Goal: Information Seeking & Learning: Learn about a topic

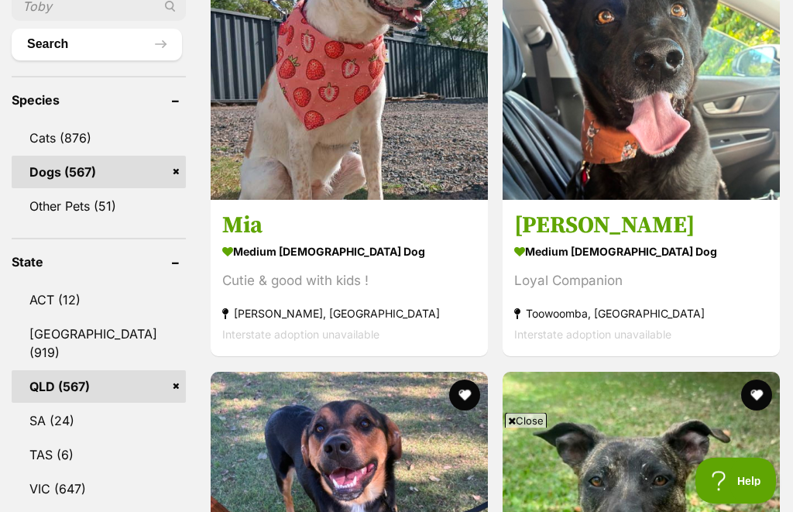
scroll to position [620, 0]
click at [514, 241] on strong "medium [DEMOGRAPHIC_DATA] Dog" at bounding box center [641, 252] width 254 height 22
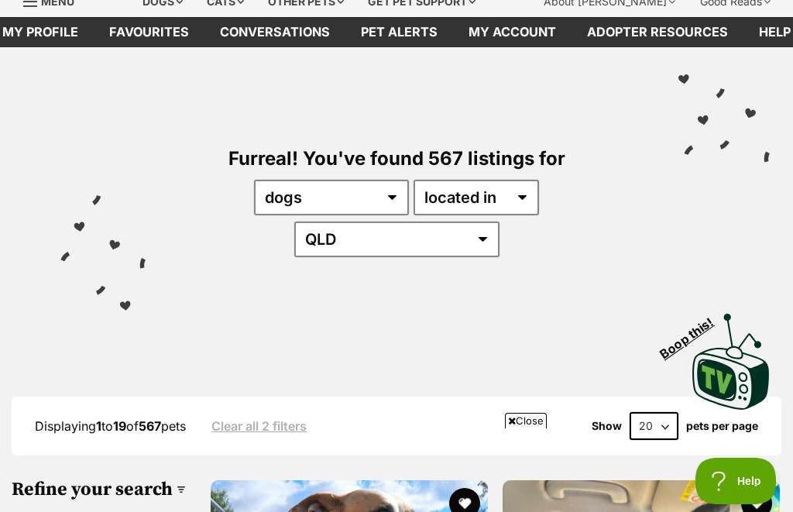
scroll to position [99, 0]
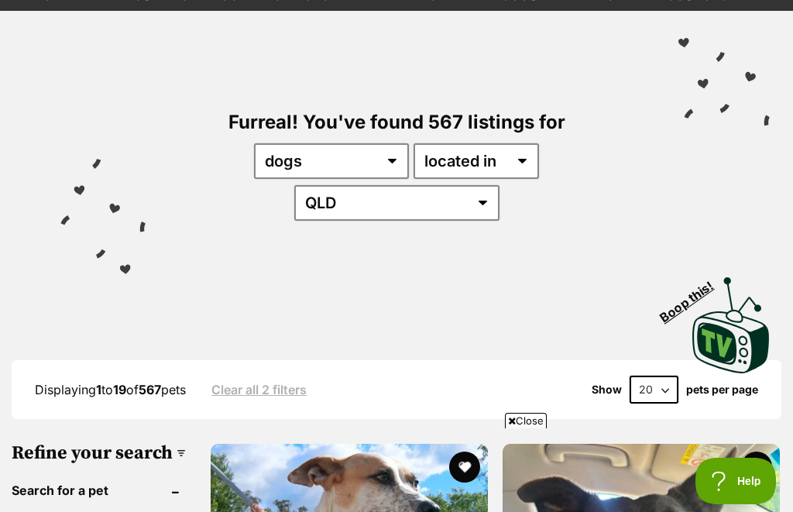
click at [672, 376] on select "20 40 60" at bounding box center [654, 390] width 49 height 28
select select "60"
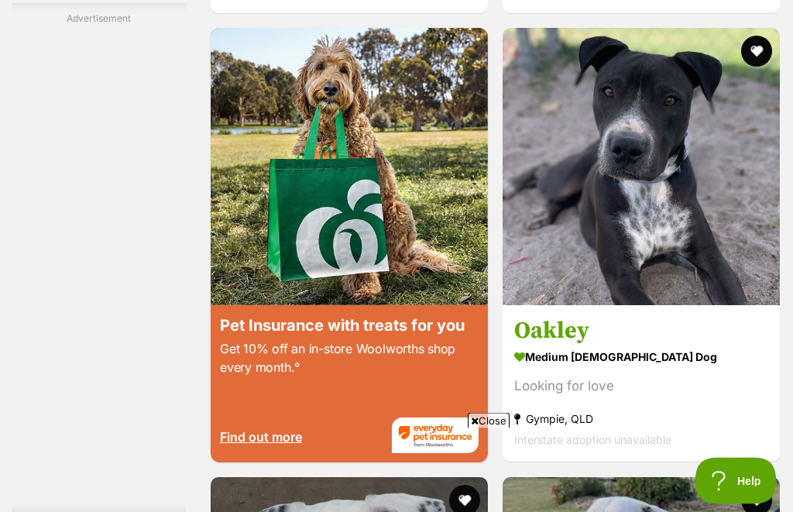
scroll to position [2908, 0]
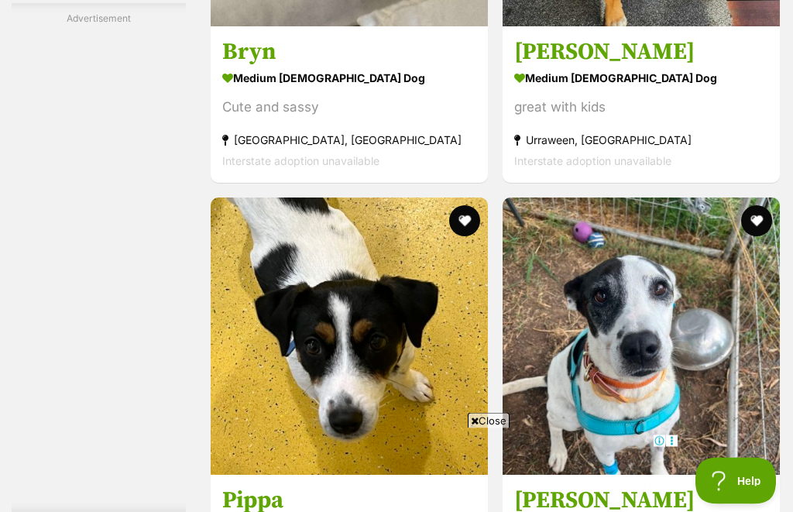
scroll to position [4674, 0]
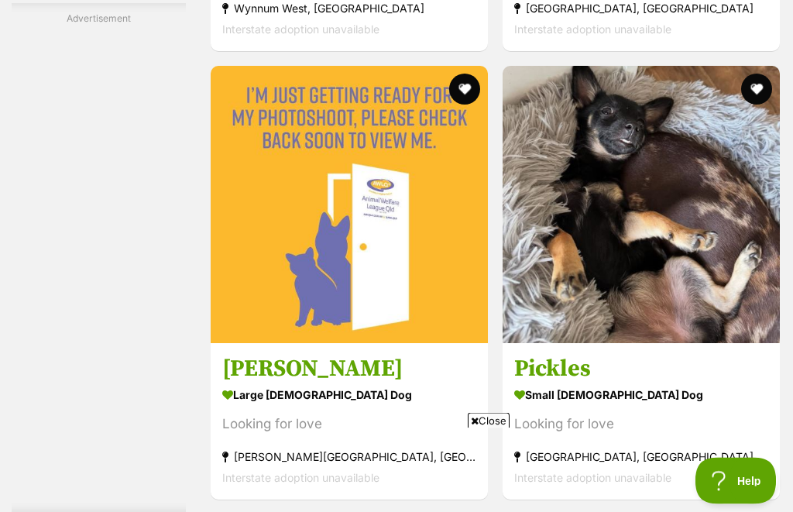
scroll to position [8831, 0]
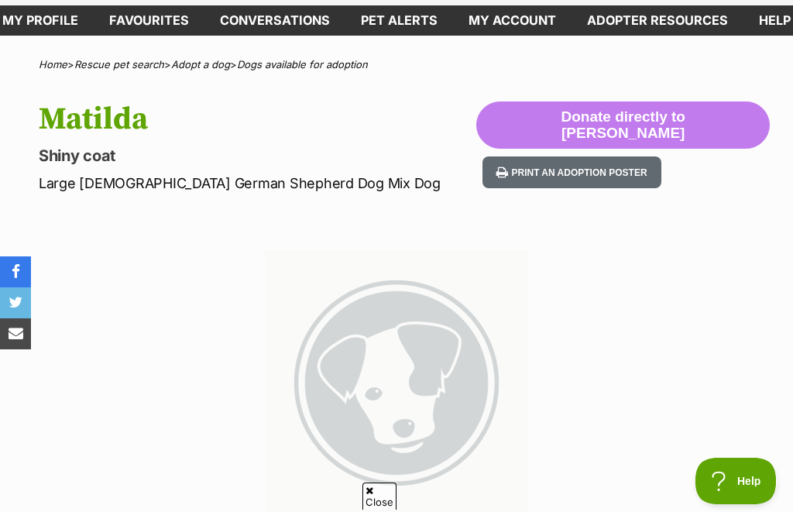
scroll to position [74, 0]
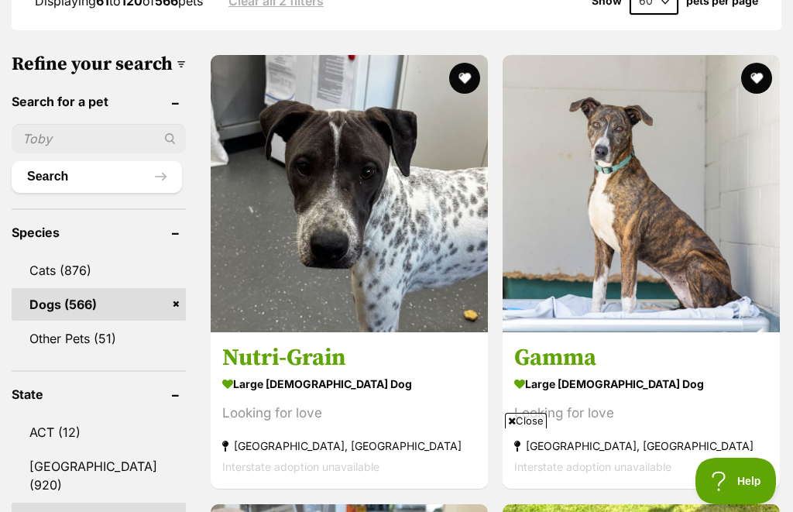
scroll to position [468, 0]
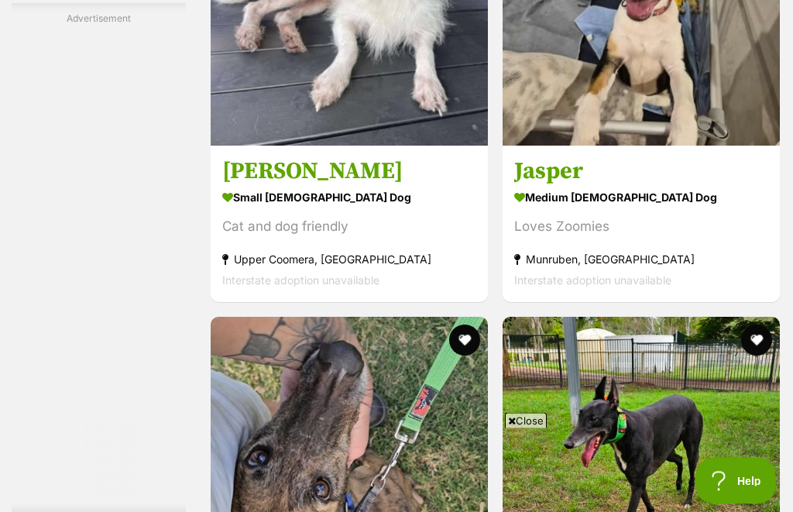
scroll to position [7086, 0]
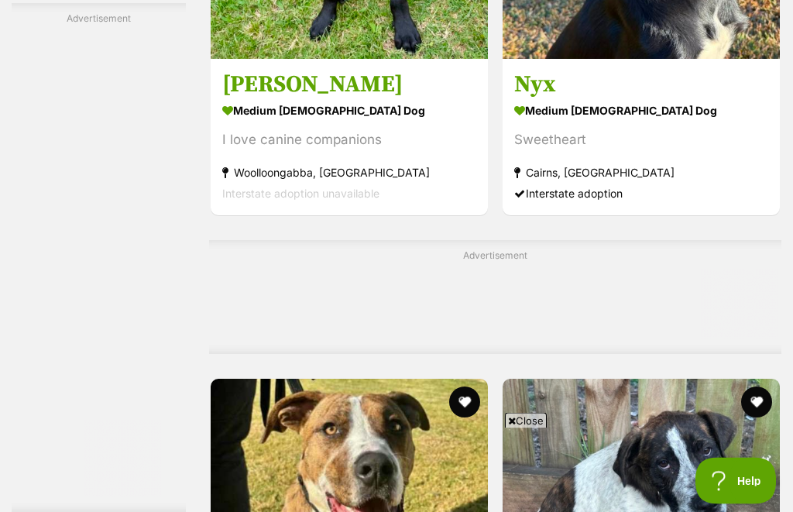
scroll to position [9115, 0]
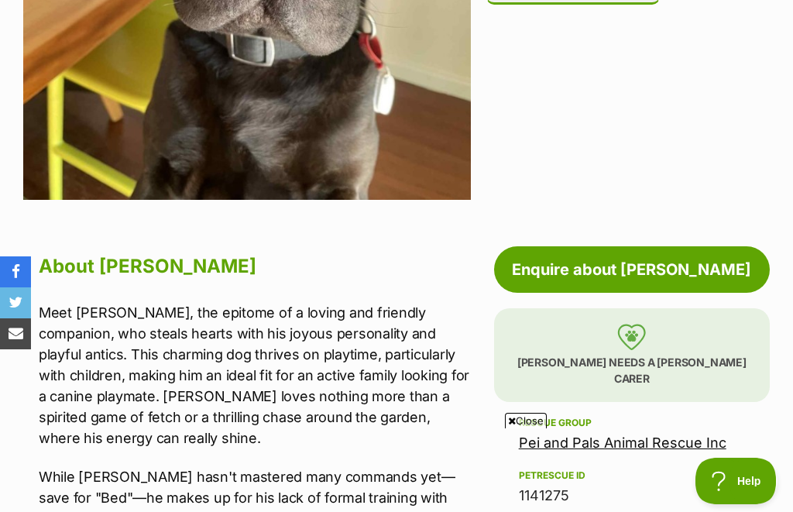
scroll to position [567, 0]
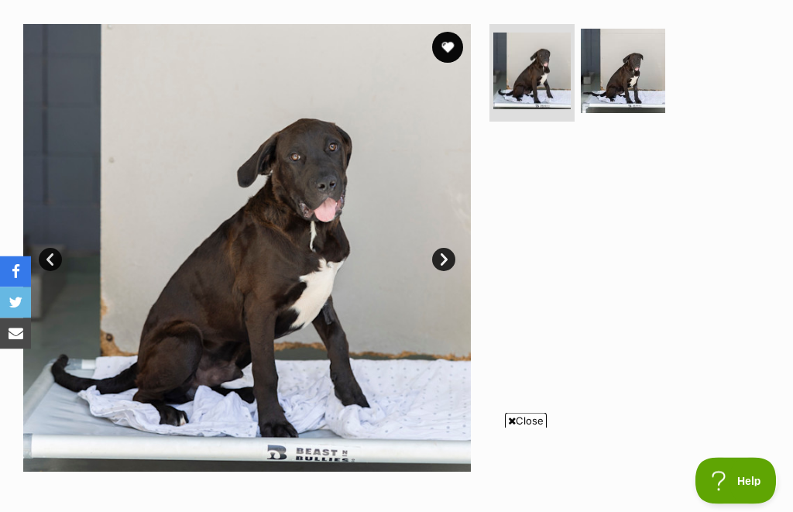
scroll to position [265, 0]
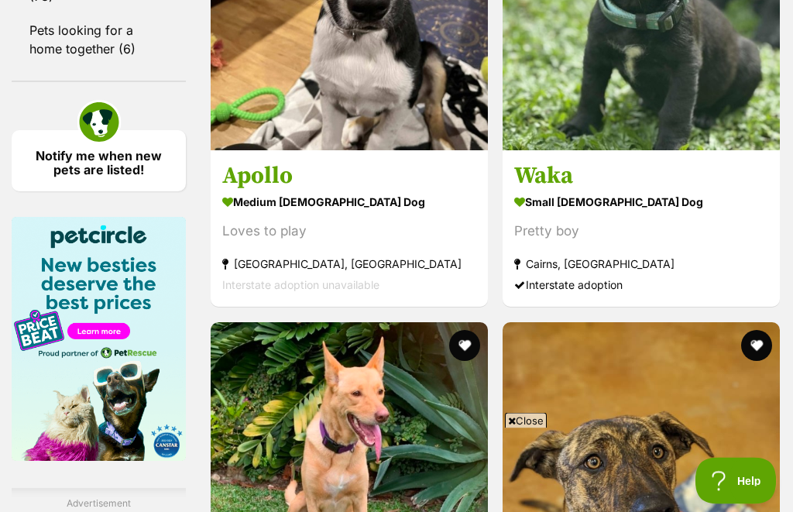
scroll to position [2331, 0]
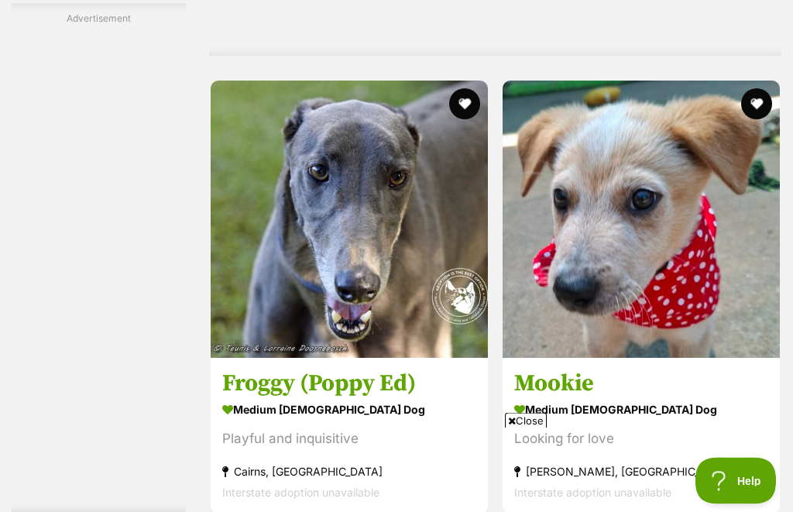
scroll to position [5094, 0]
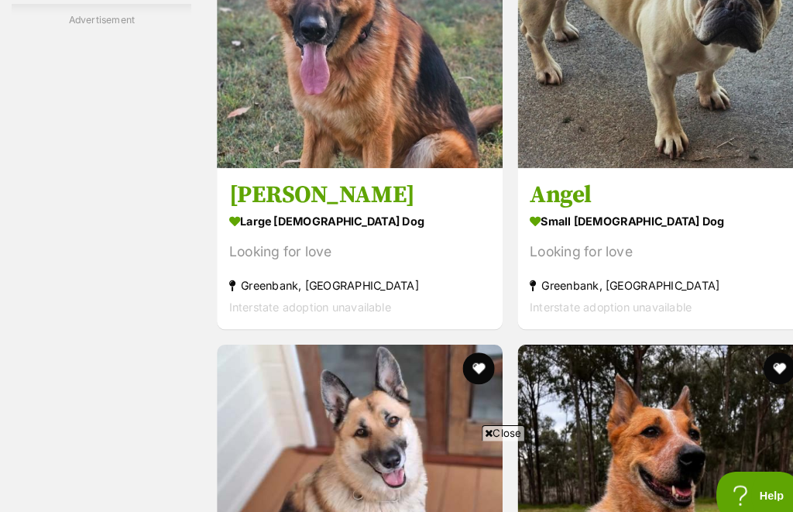
scroll to position [11803, 0]
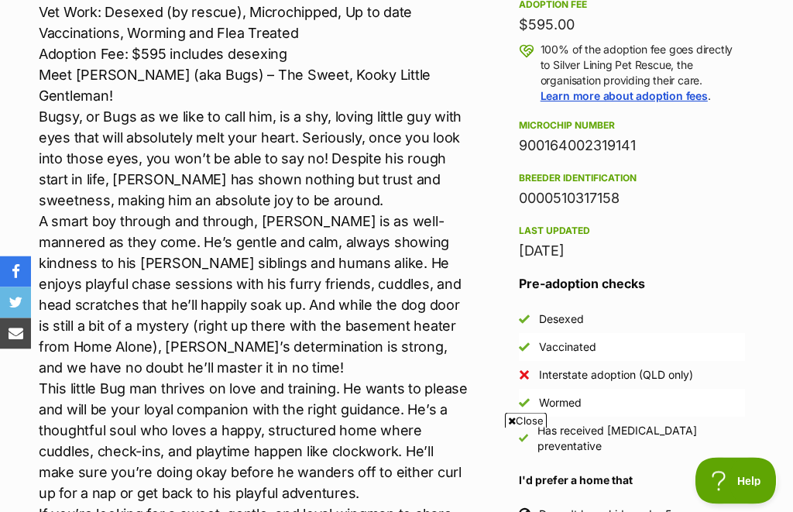
scroll to position [1077, 0]
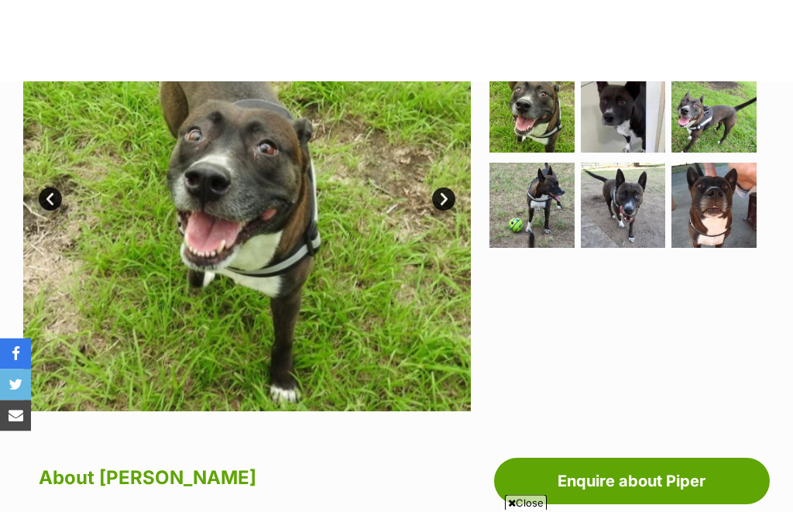
scroll to position [325, 0]
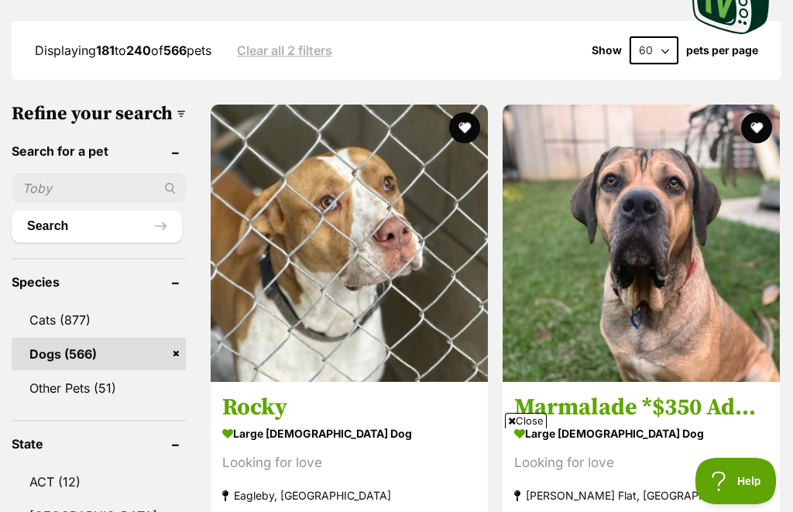
scroll to position [437, 0]
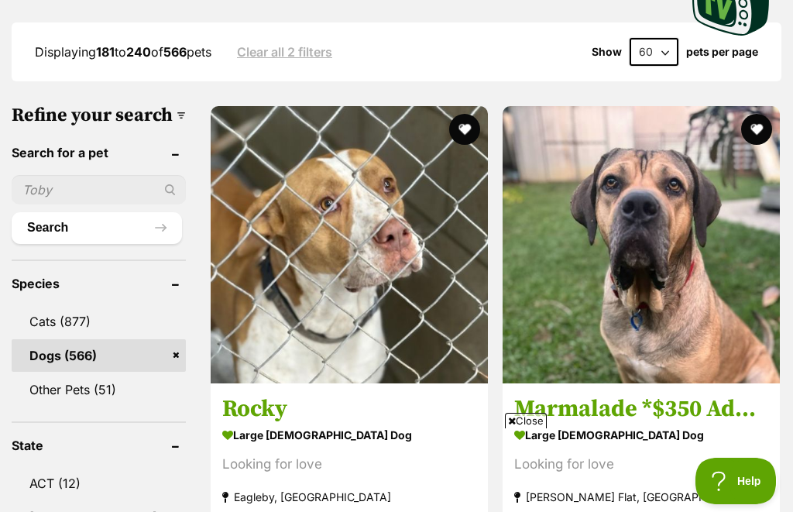
click at [514, 424] on section "large male Dog Looking for love Chambers Flat, QLD Interstate adoption unavaila…" at bounding box center [641, 476] width 254 height 105
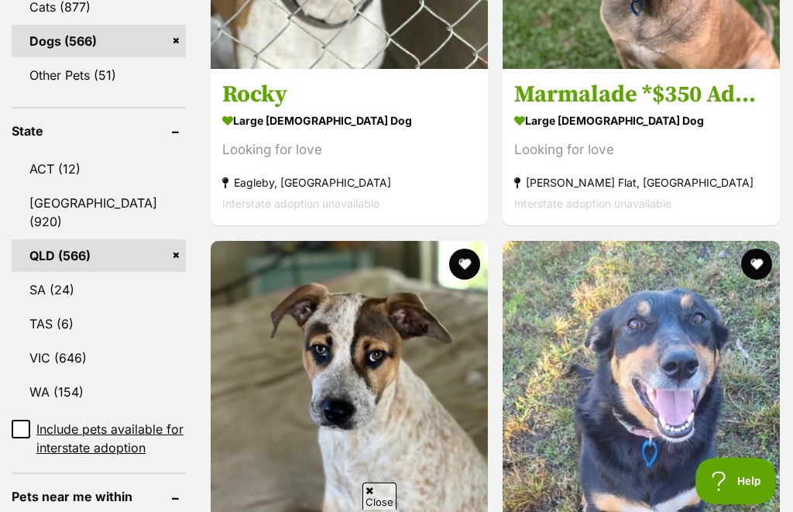
scroll to position [0, 0]
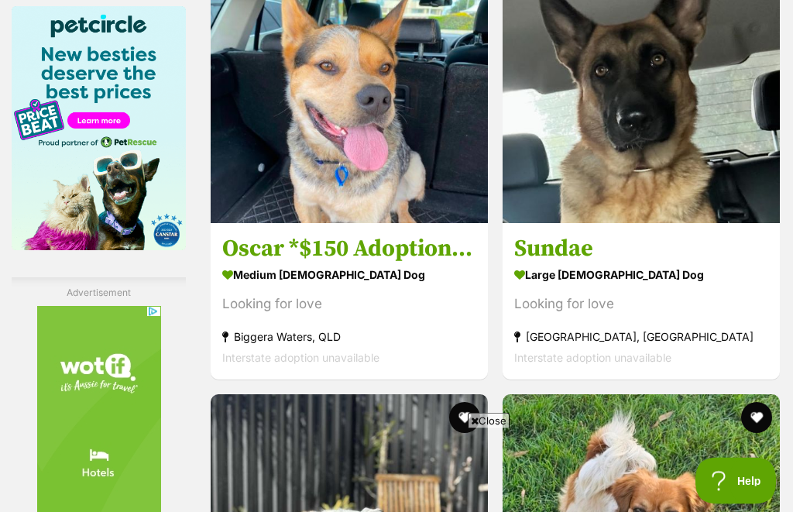
scroll to position [2541, 0]
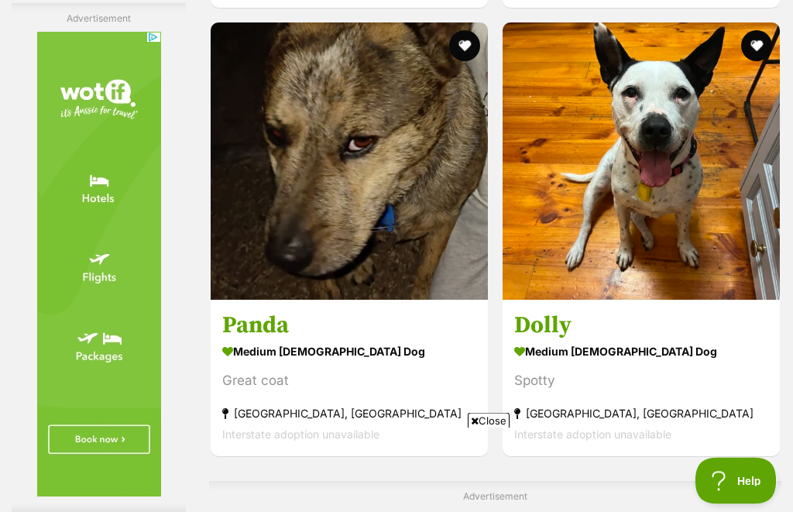
scroll to position [4390, 0]
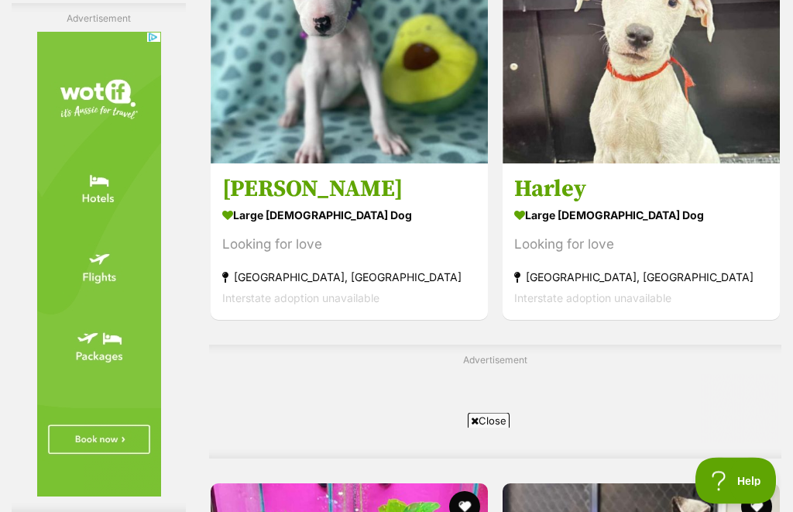
scroll to position [9008, 0]
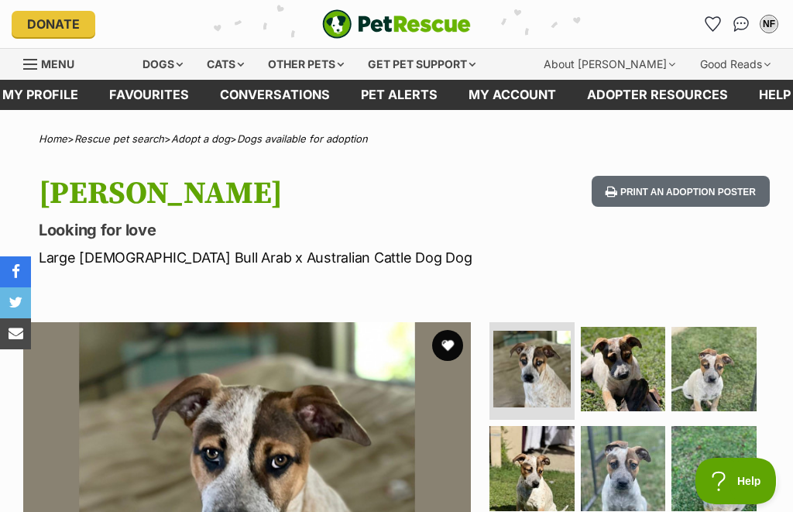
click at [755, 328] on img at bounding box center [714, 369] width 85 height 85
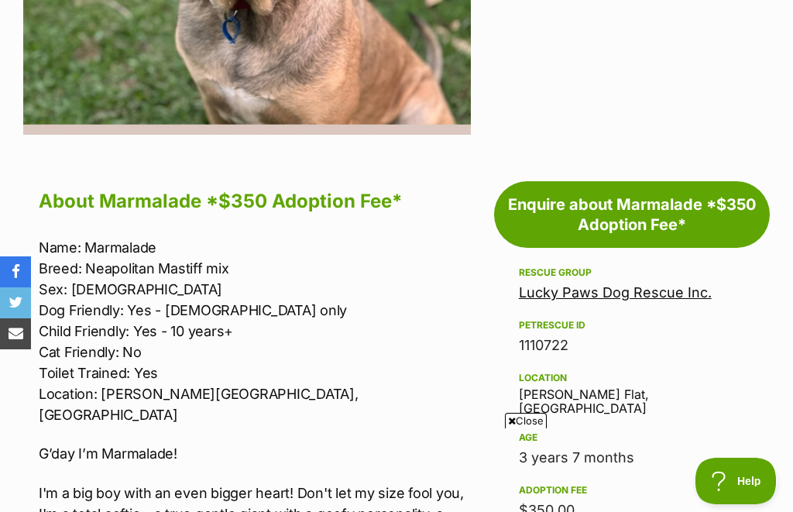
scroll to position [596, 0]
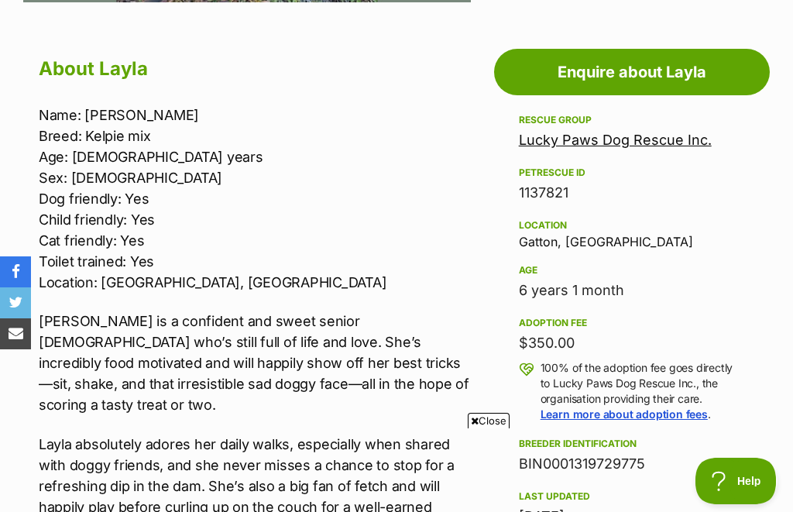
scroll to position [768, 0]
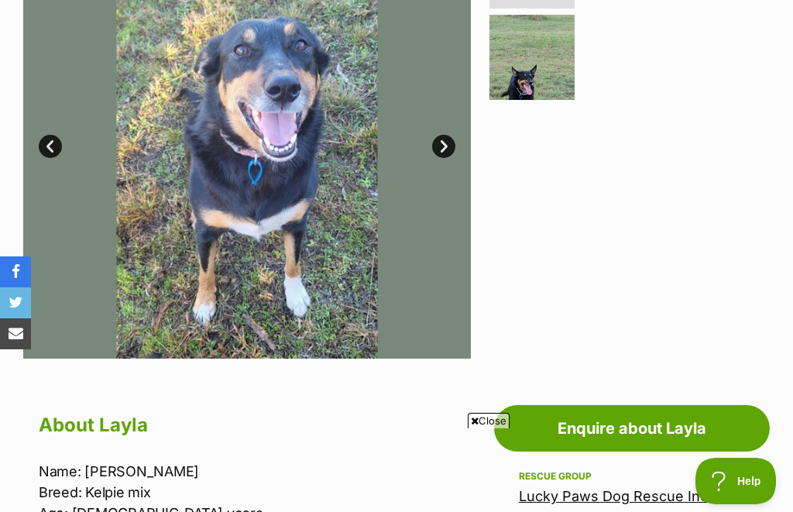
scroll to position [386, 0]
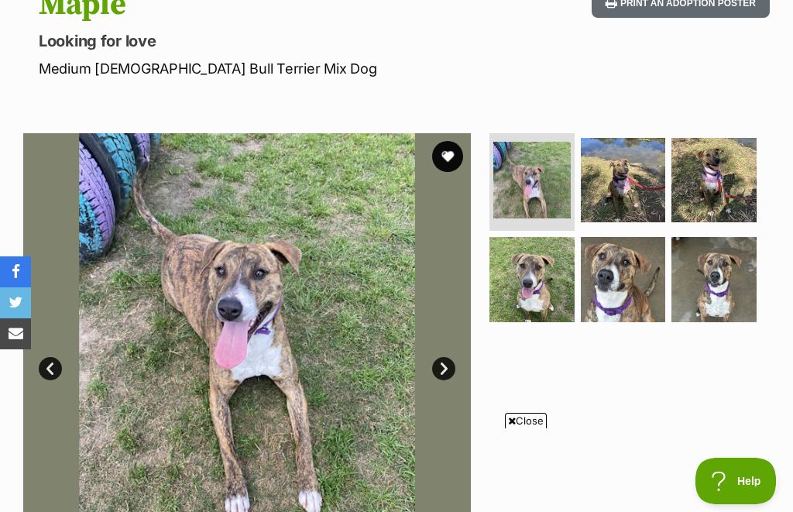
scroll to position [184, 0]
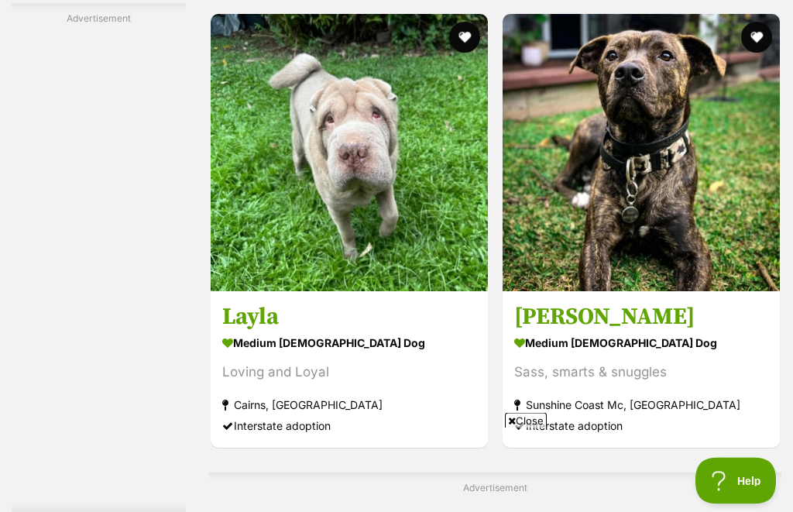
scroll to position [8883, 0]
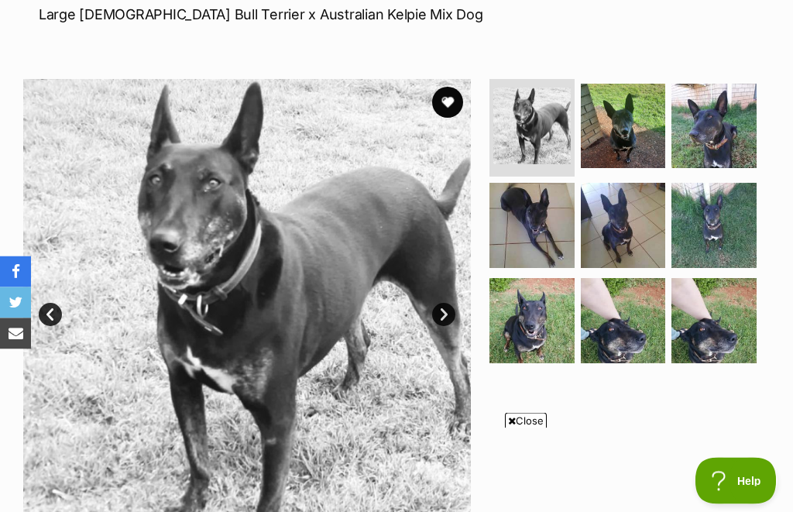
scroll to position [243, 0]
click at [726, 129] on img at bounding box center [714, 126] width 85 height 85
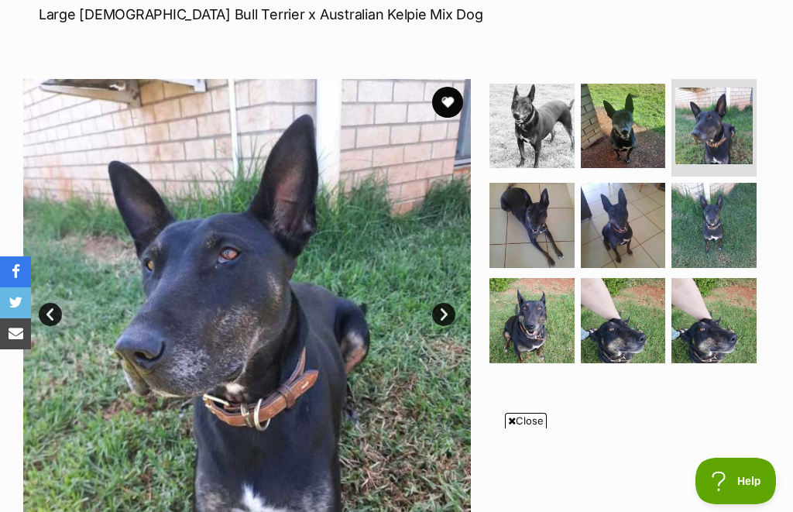
click at [710, 339] on img at bounding box center [714, 320] width 85 height 85
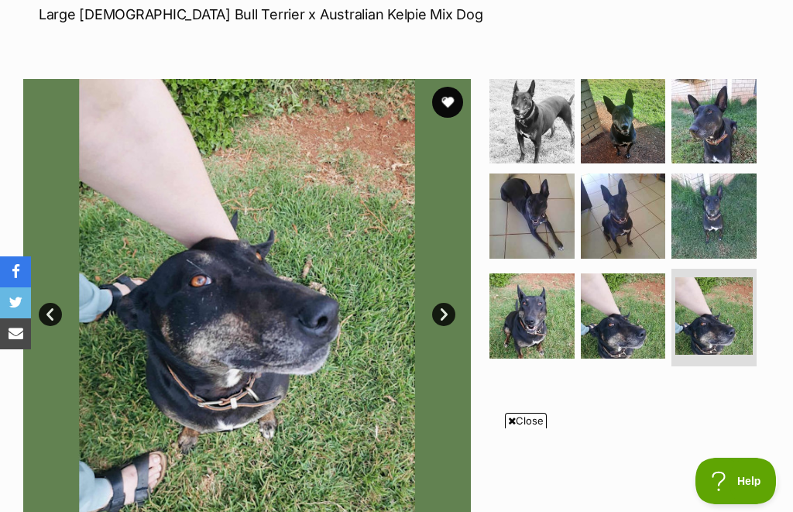
click at [631, 343] on img at bounding box center [623, 315] width 85 height 85
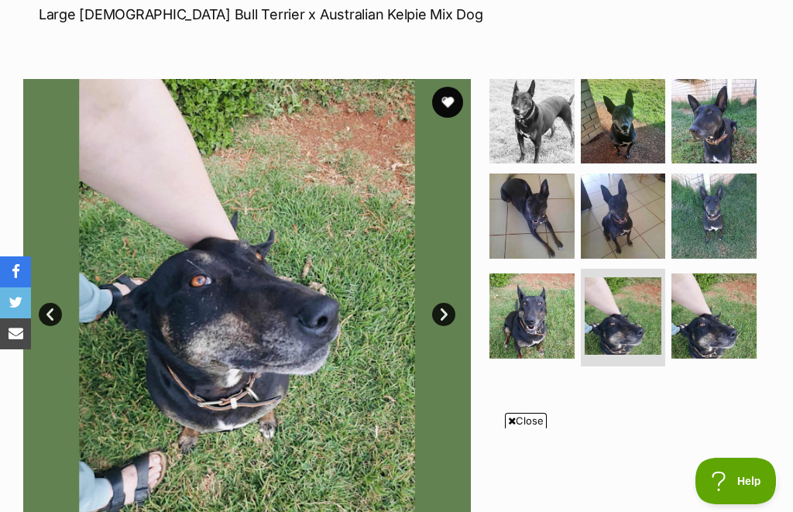
click at [631, 240] on img at bounding box center [623, 215] width 85 height 85
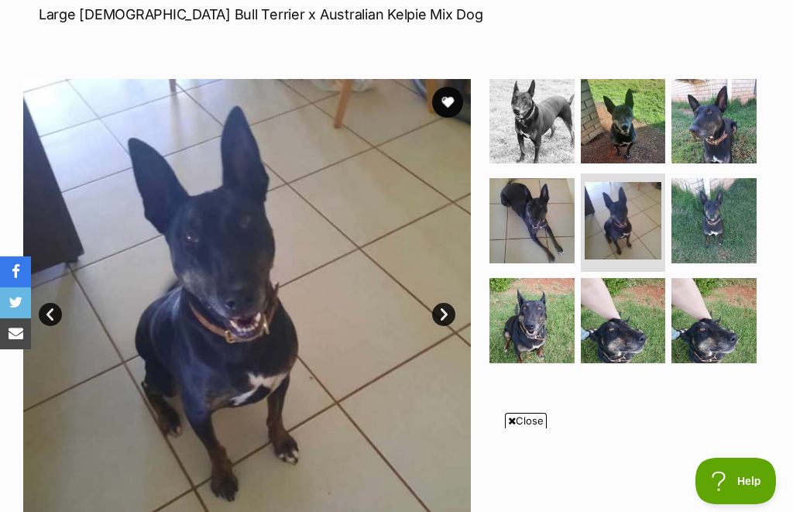
click at [544, 237] on img at bounding box center [532, 220] width 85 height 85
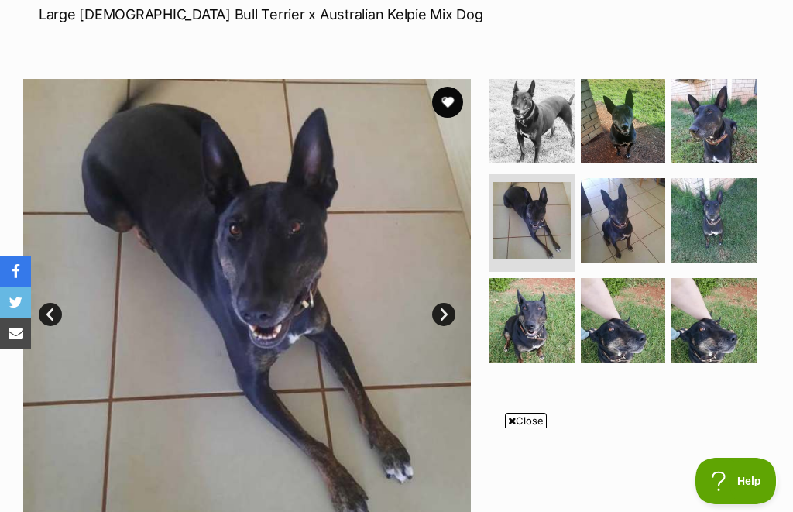
click at [723, 235] on img at bounding box center [714, 220] width 85 height 85
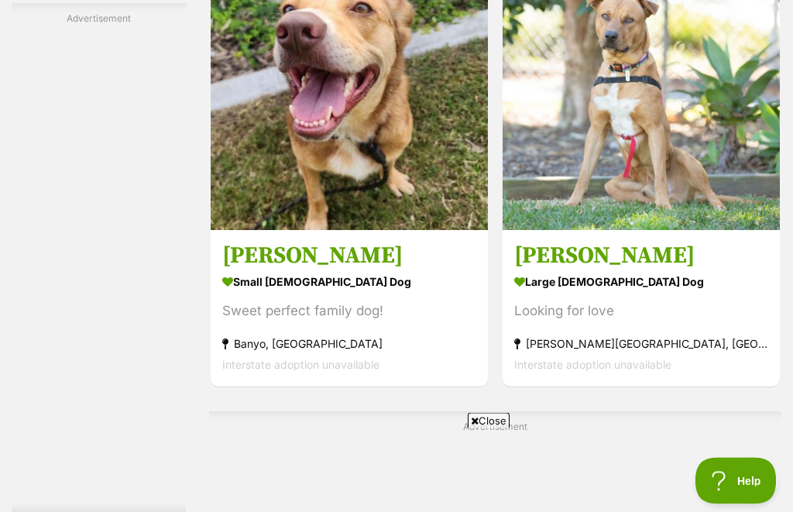
scroll to position [9109, 0]
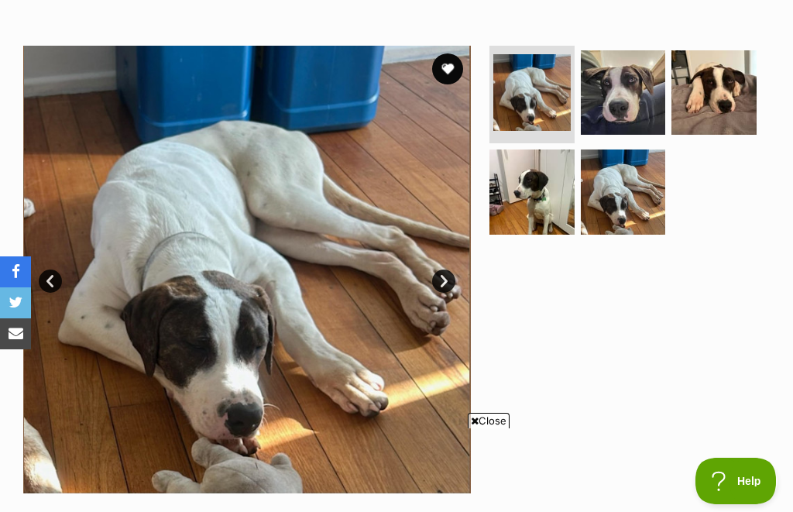
scroll to position [272, 0]
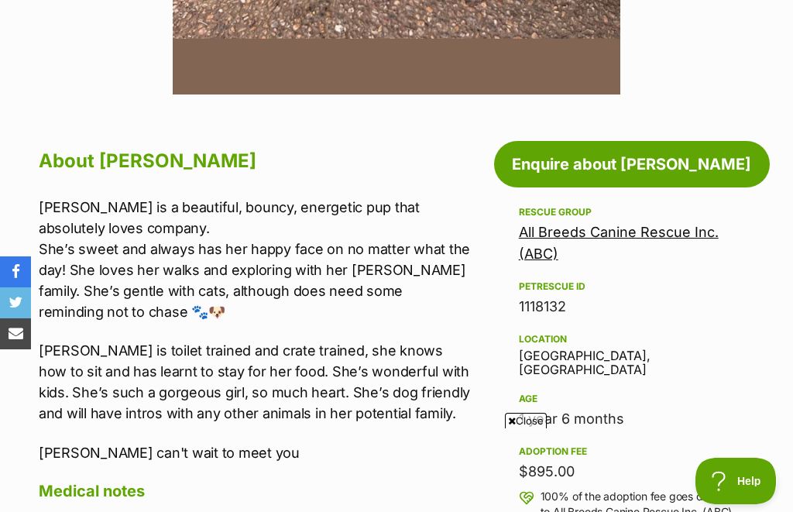
scroll to position [667, 0]
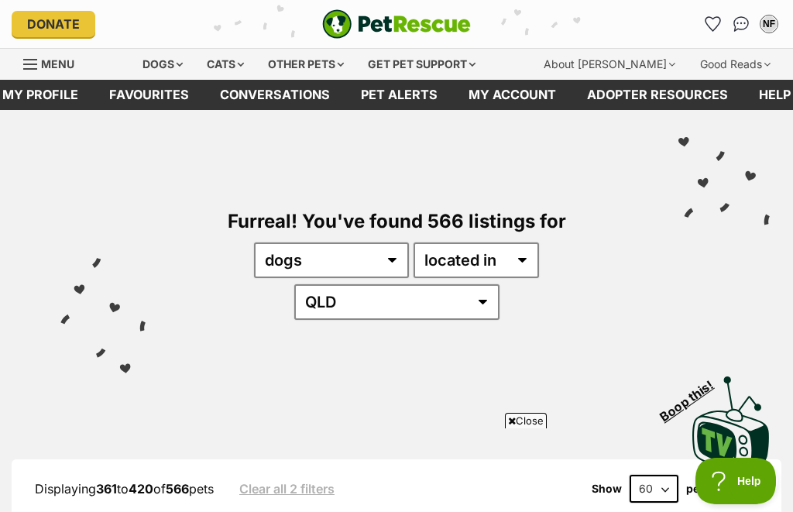
scroll to position [237, 0]
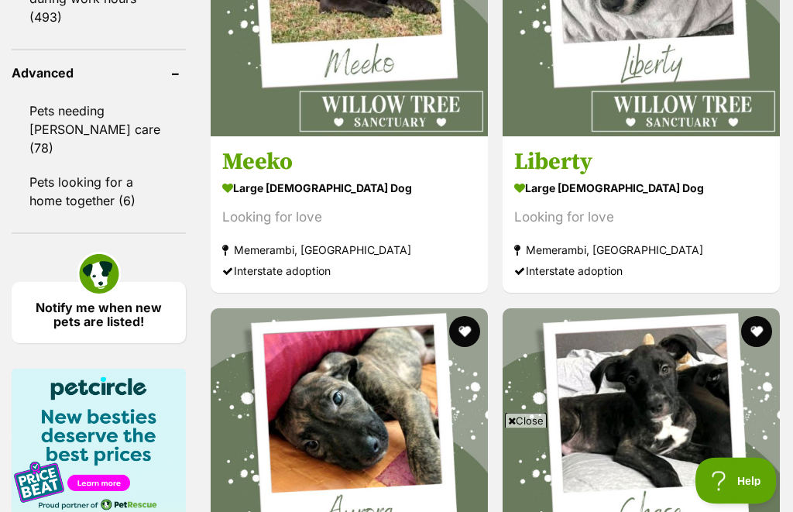
scroll to position [2179, 0]
